Goal: Check status

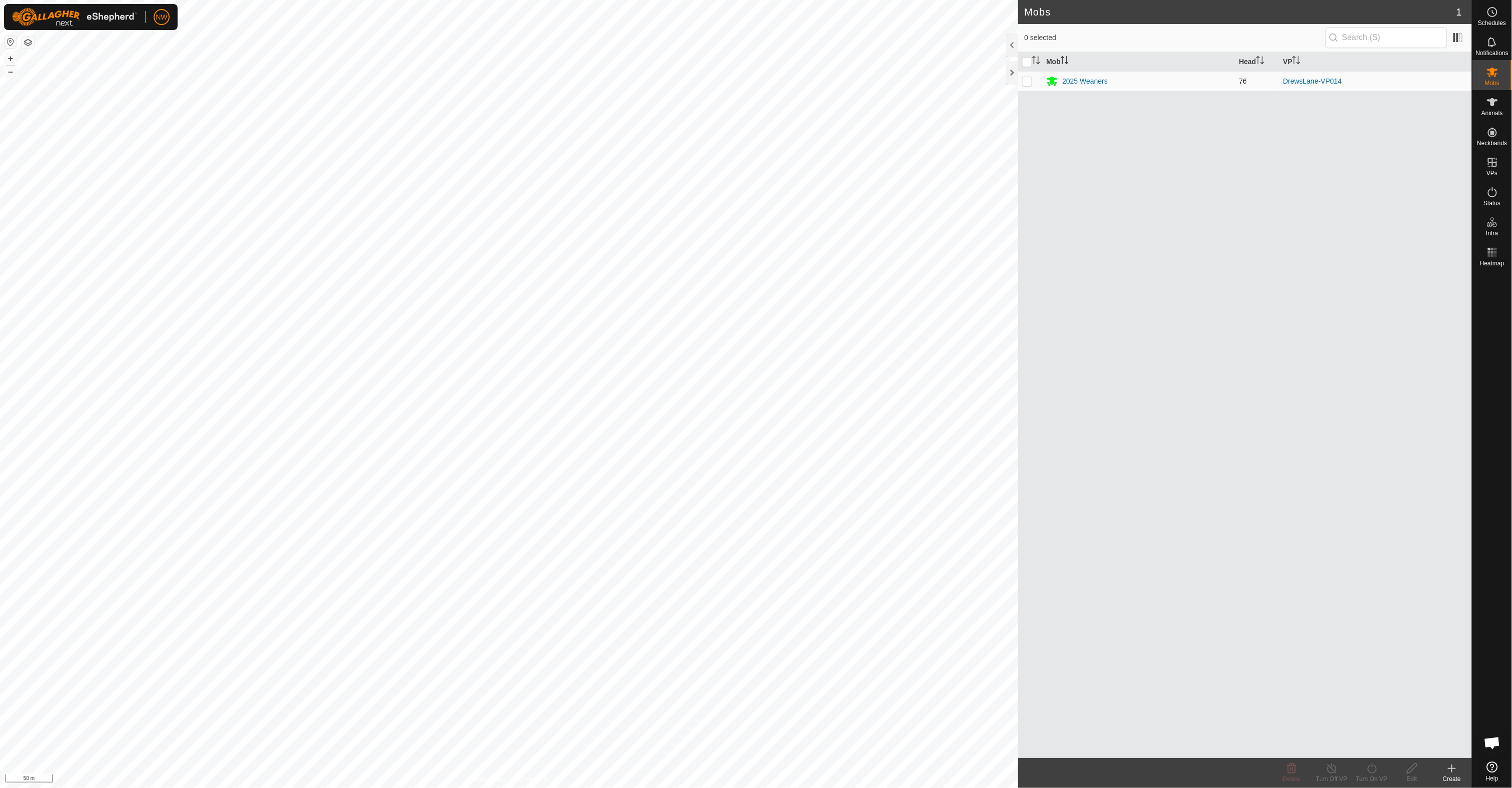
click at [1025, 83] on p-checkbox at bounding box center [1027, 81] width 10 height 8
checkbox input "true"
click at [1498, 194] on icon at bounding box center [1493, 192] width 12 height 12
click at [1490, 192] on icon at bounding box center [1493, 192] width 12 height 12
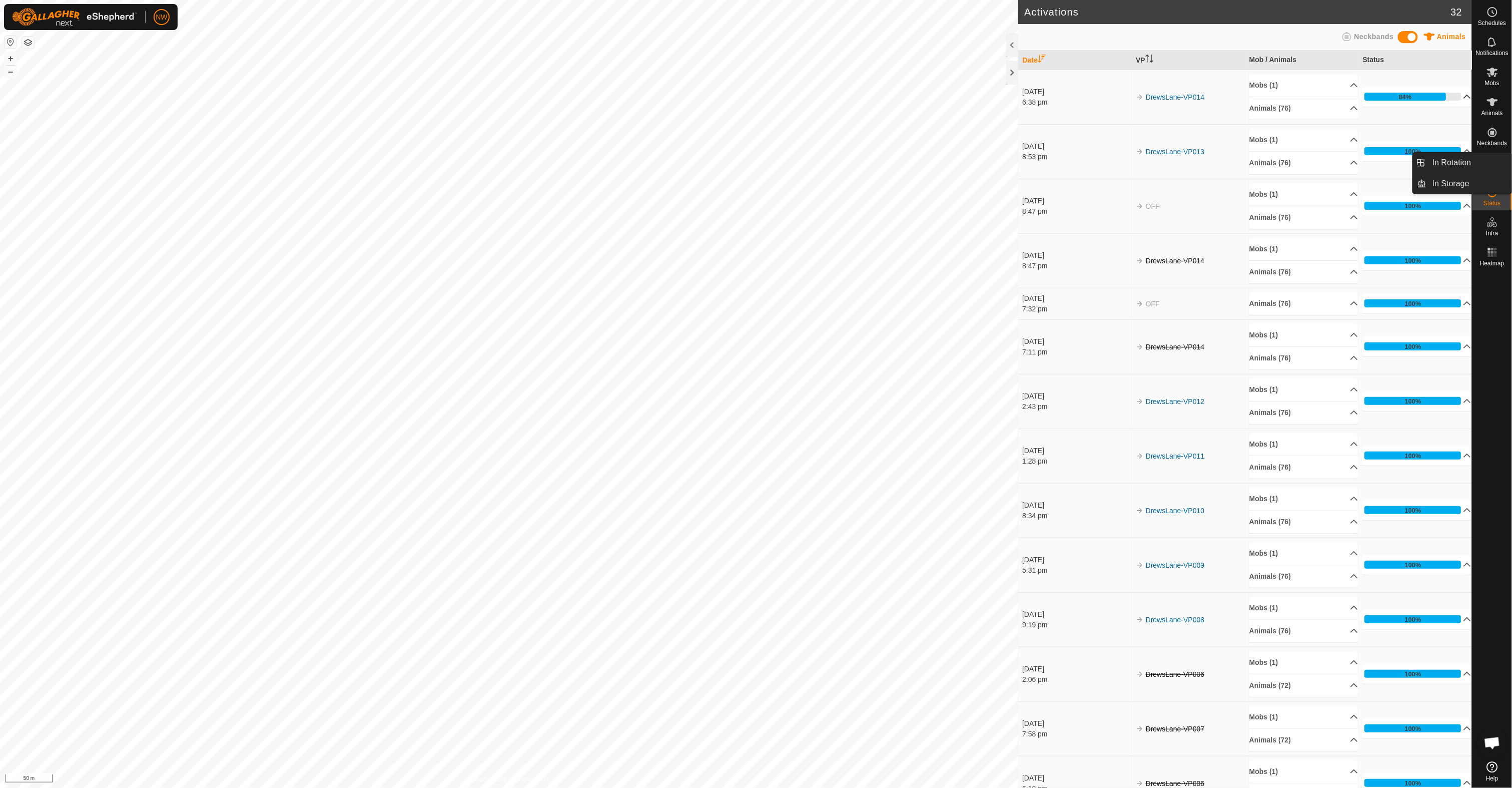
click at [1463, 98] on icon at bounding box center [1466, 97] width 8 height 8
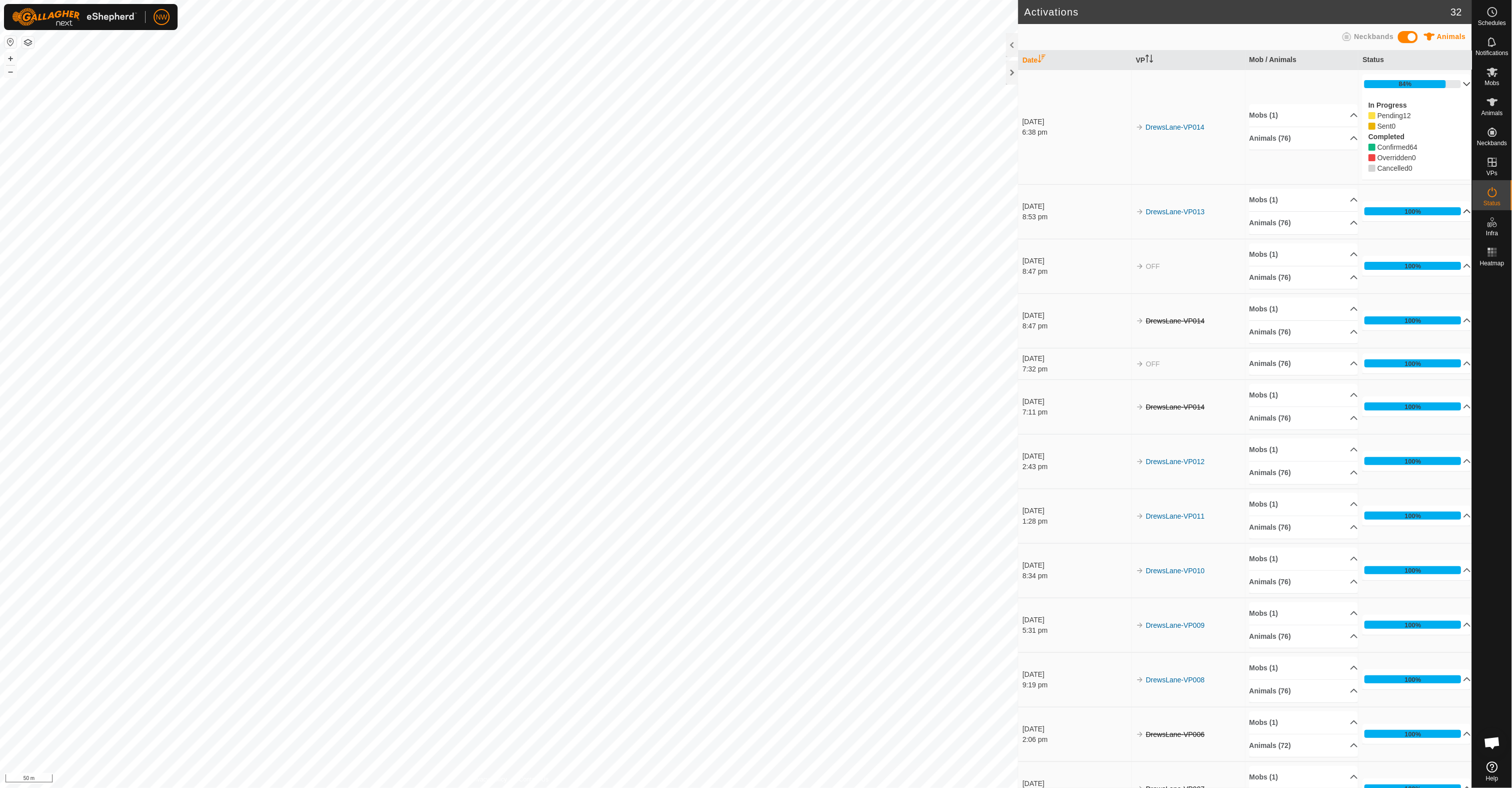
click at [1452, 212] on p-accordion-header "100%" at bounding box center [1416, 211] width 109 height 20
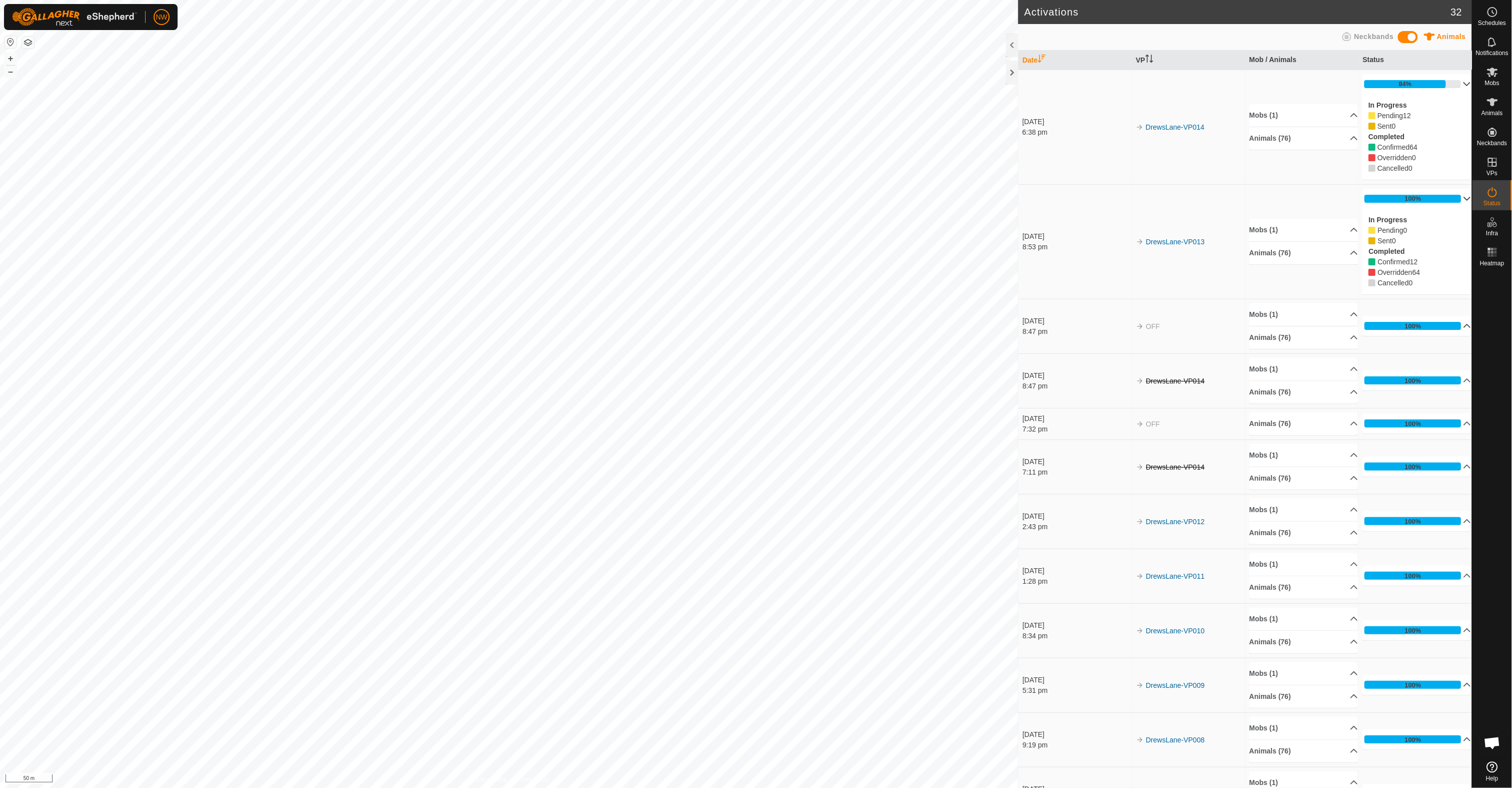
click at [1448, 324] on p-accordion-header "100%" at bounding box center [1416, 325] width 109 height 20
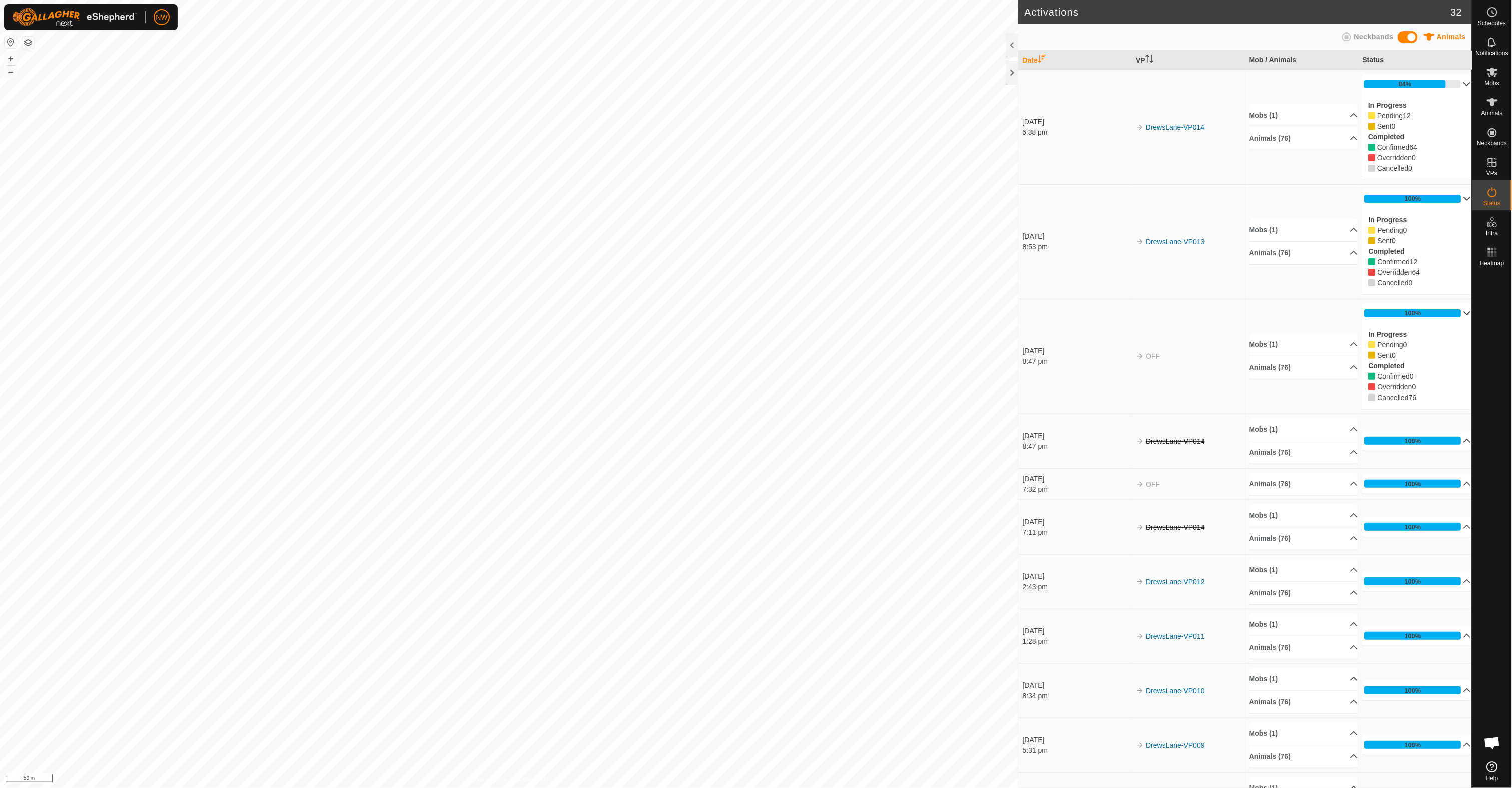
click at [1448, 440] on p-accordion-header "100%" at bounding box center [1416, 440] width 109 height 20
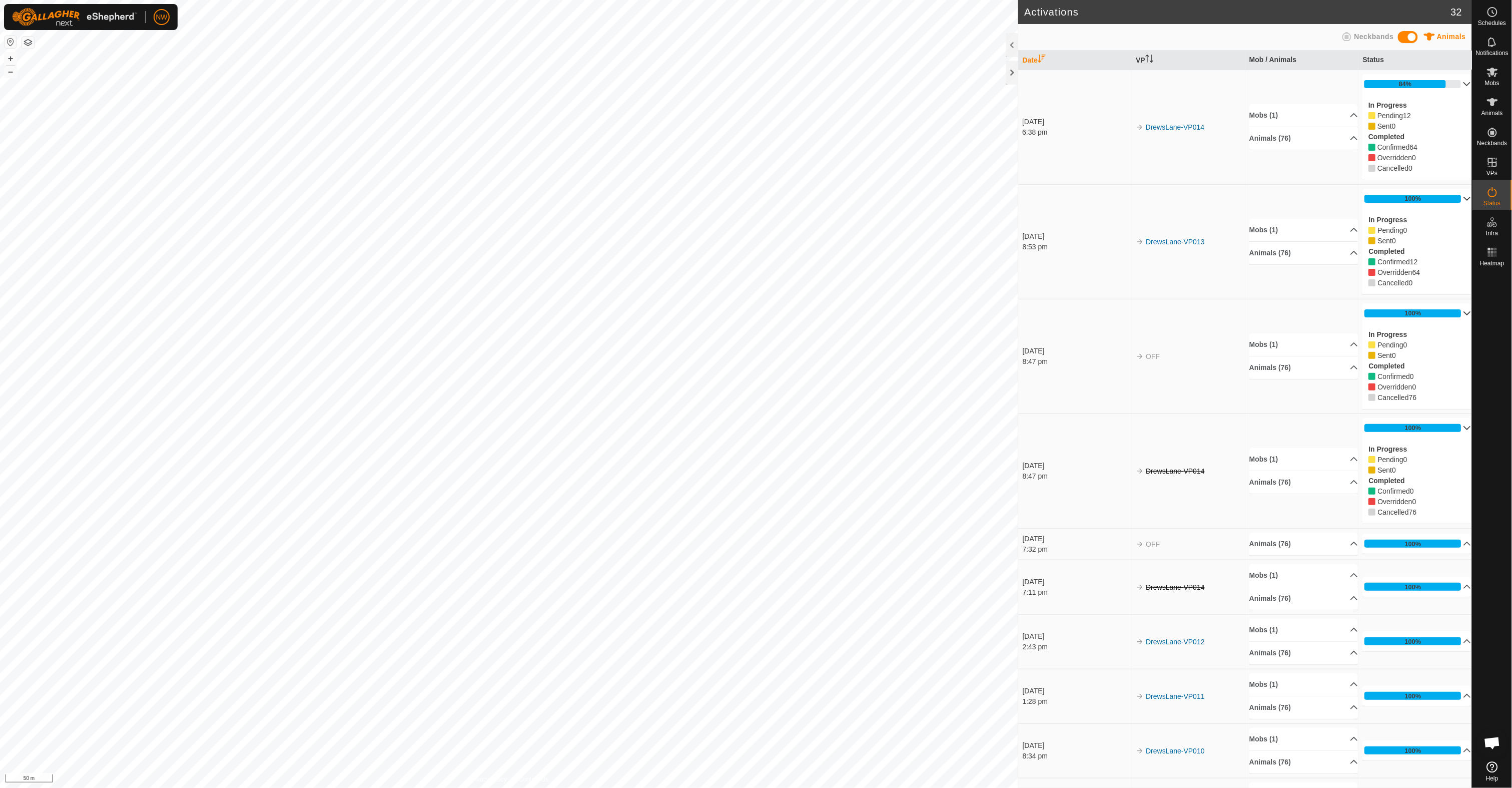
click at [1452, 426] on p-accordion-header "100%" at bounding box center [1416, 427] width 109 height 20
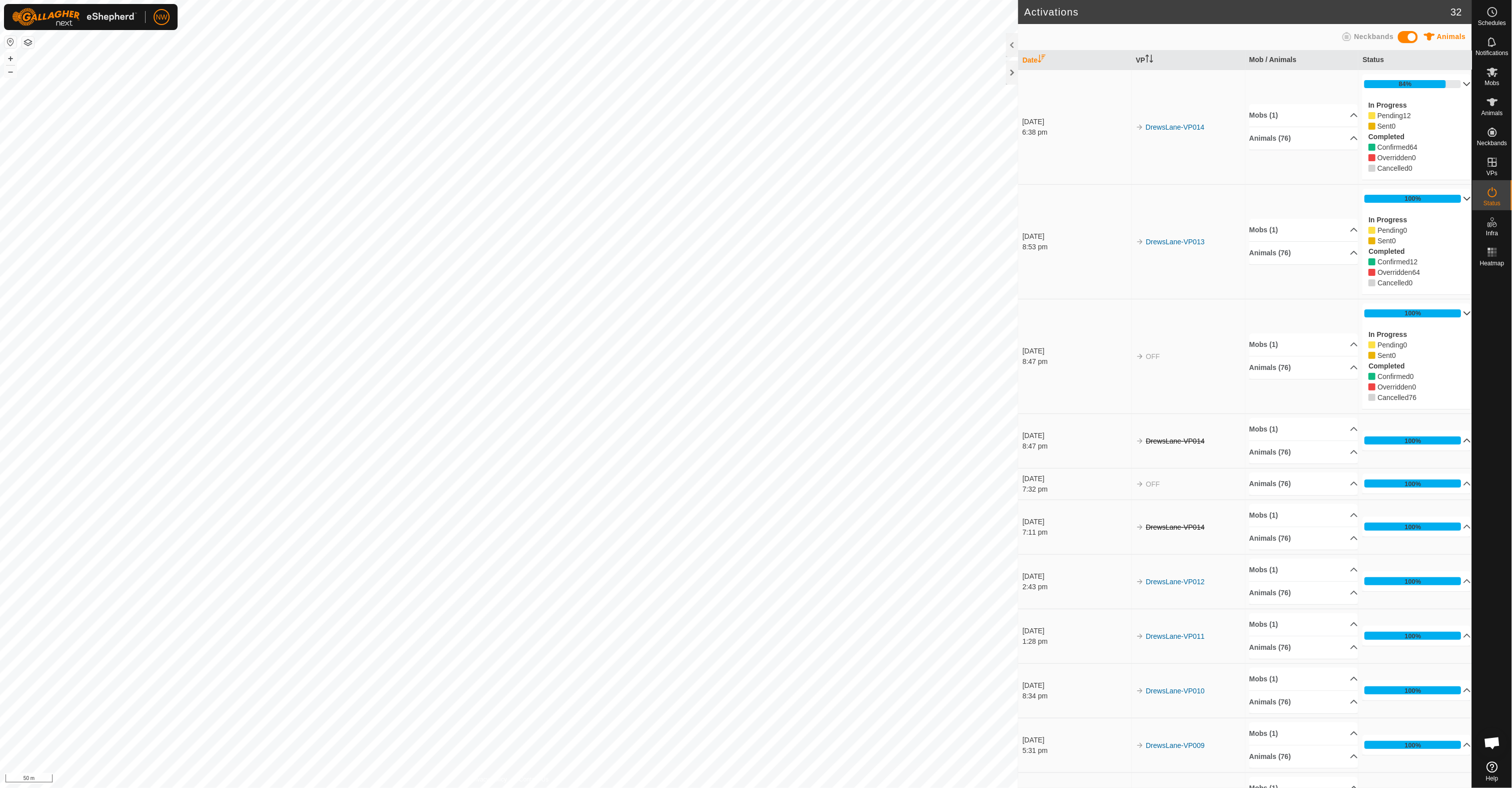
click at [1455, 317] on p-accordion-header "100%" at bounding box center [1416, 313] width 109 height 20
